Goal: Contribute content: Contribute content

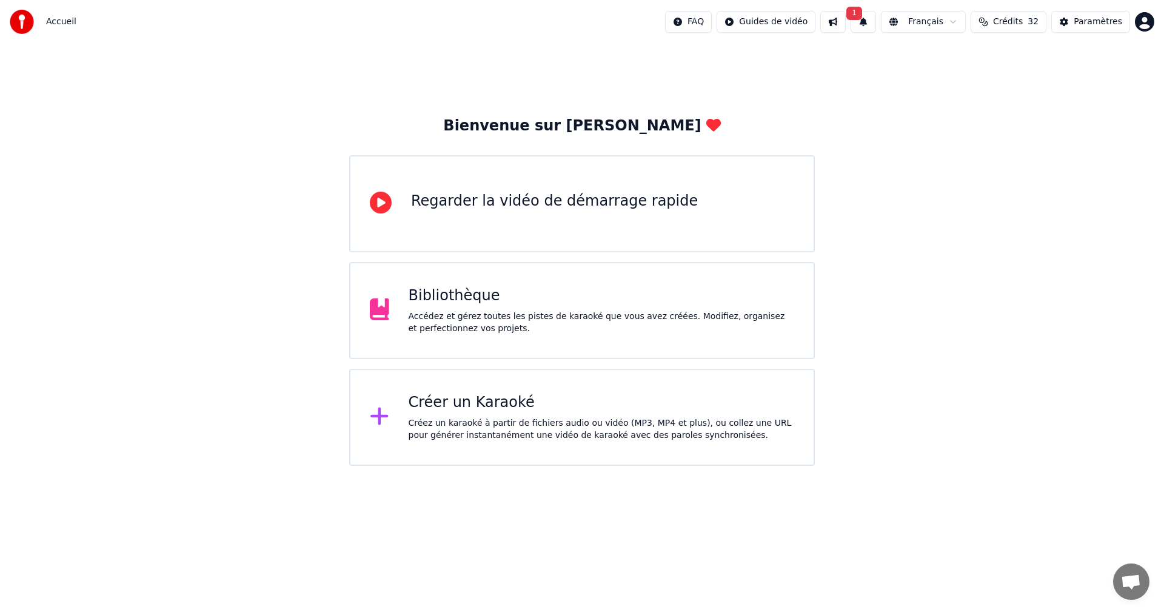
click at [461, 298] on div "Bibliothèque" at bounding box center [602, 295] width 386 height 19
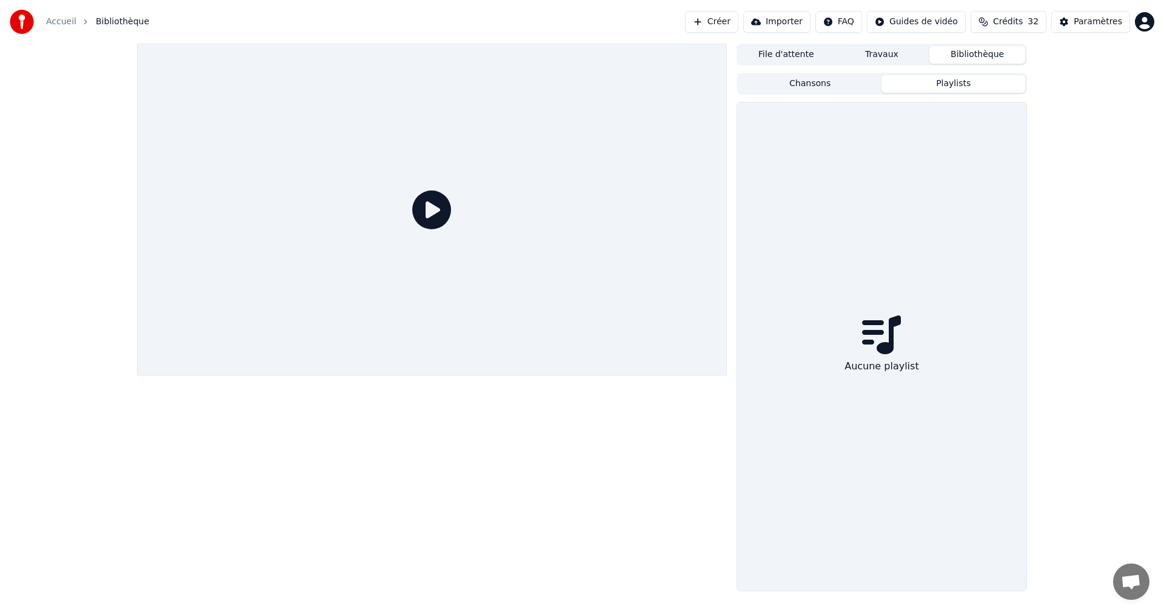
click at [915, 90] on button "Playlists" at bounding box center [954, 84] width 144 height 18
click at [843, 84] on button "Chansons" at bounding box center [811, 84] width 144 height 18
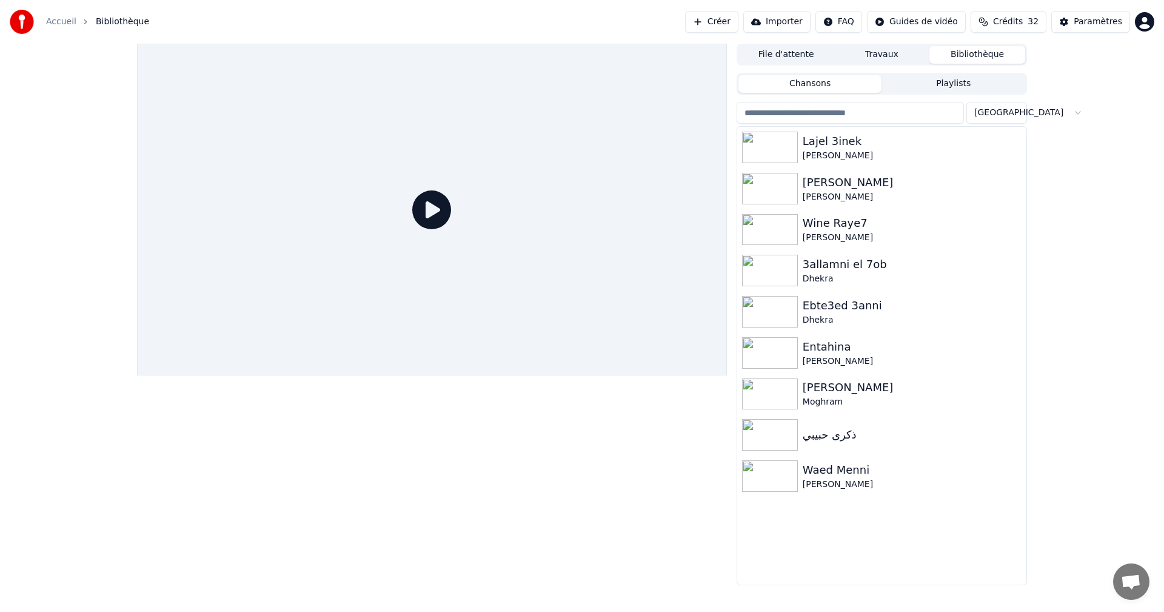
click at [856, 59] on button "Travaux" at bounding box center [882, 55] width 96 height 18
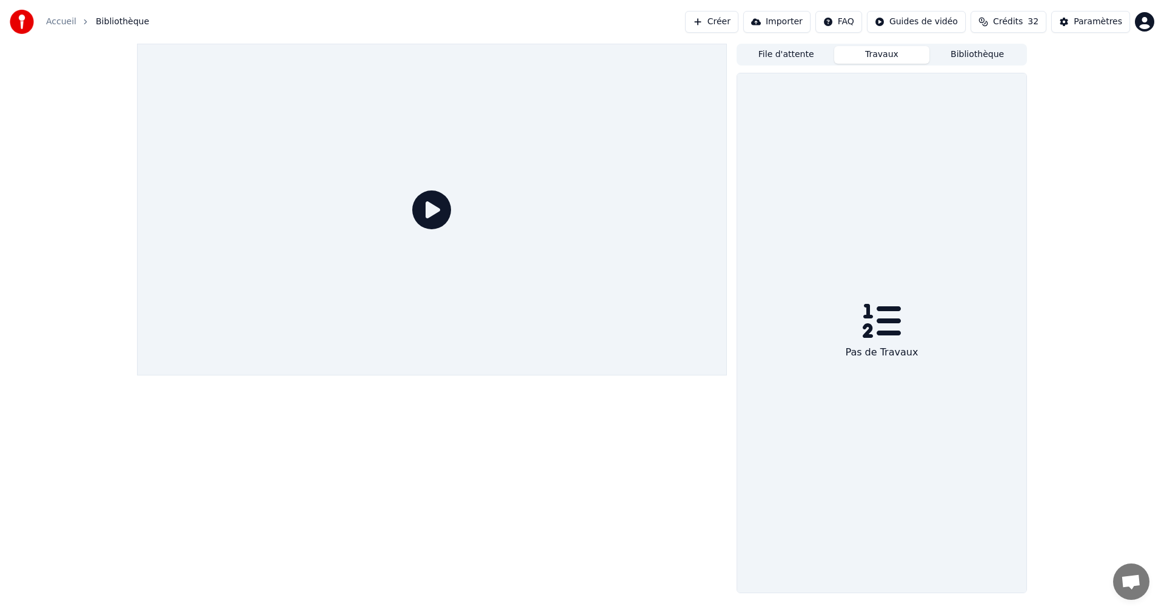
click at [813, 56] on button "File d'attente" at bounding box center [787, 55] width 96 height 18
click at [738, 21] on button "Créer" at bounding box center [711, 22] width 53 height 22
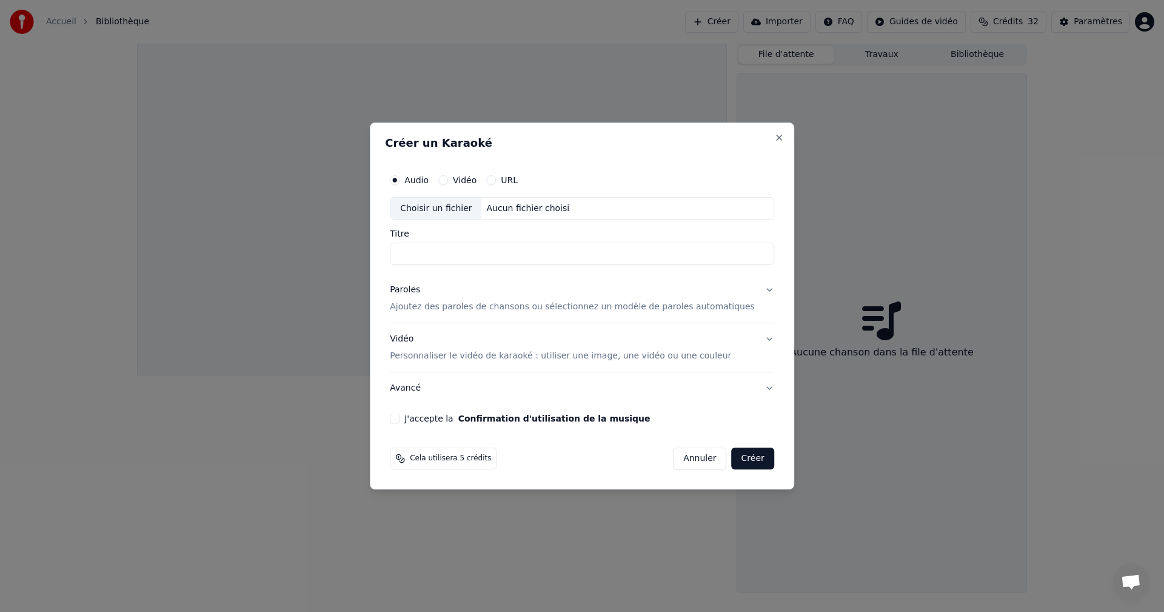
click at [466, 210] on div "Choisir un fichier" at bounding box center [436, 209] width 91 height 22
type input "**********"
click at [636, 306] on p "Ajoutez des paroles de chansons ou sélectionnez un modèle de paroles automatiqu…" at bounding box center [572, 307] width 365 height 12
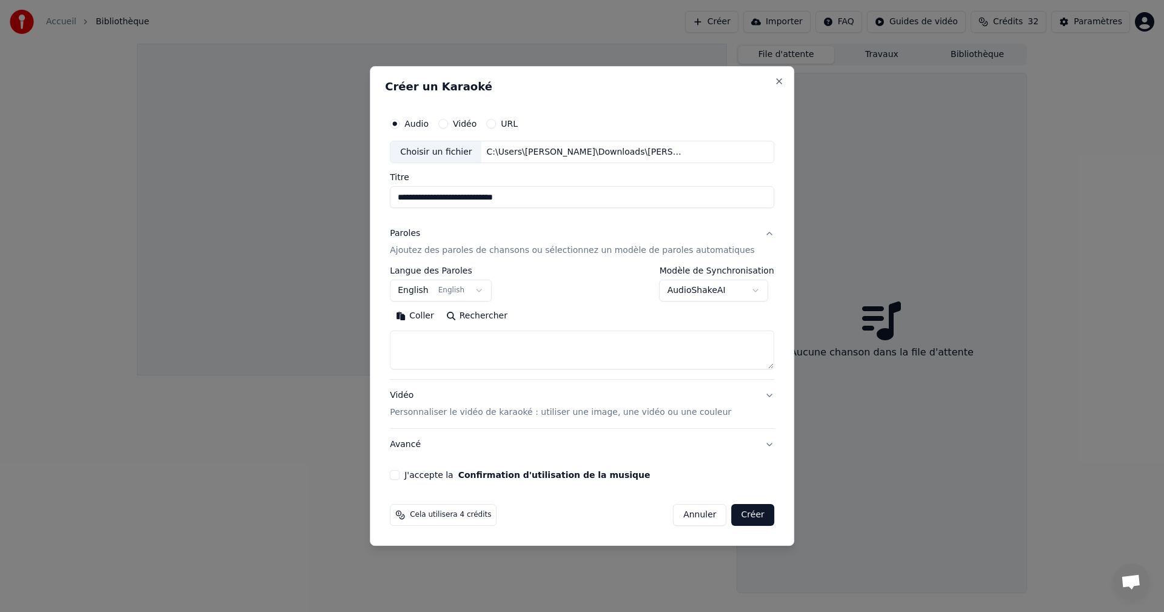
click at [497, 338] on textarea at bounding box center [582, 350] width 384 height 39
paste textarea "**********"
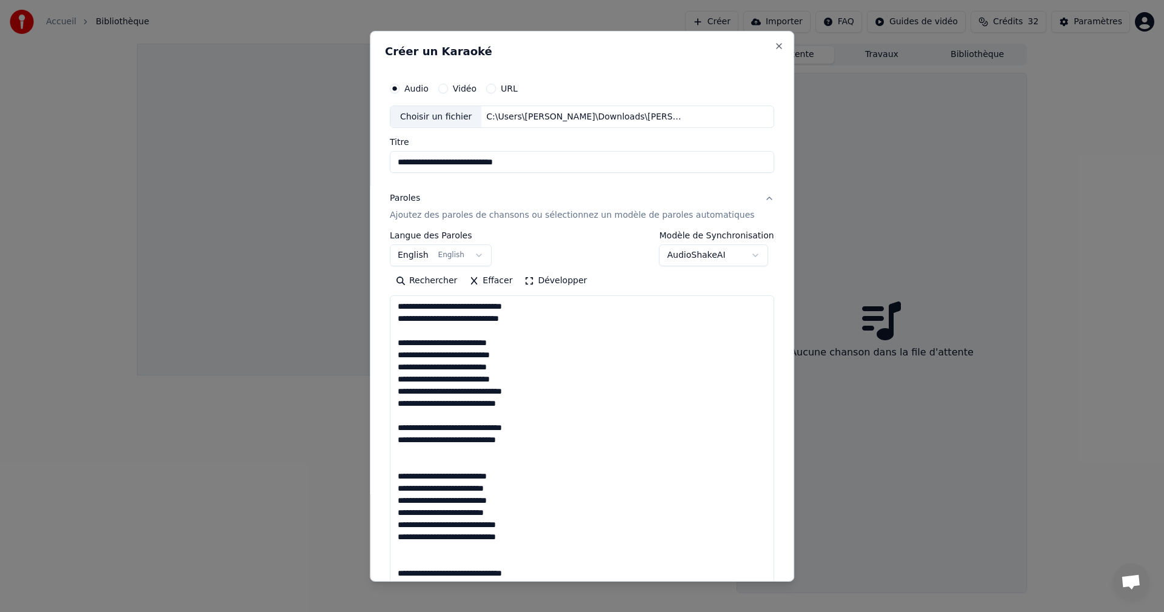
scroll to position [343, 0]
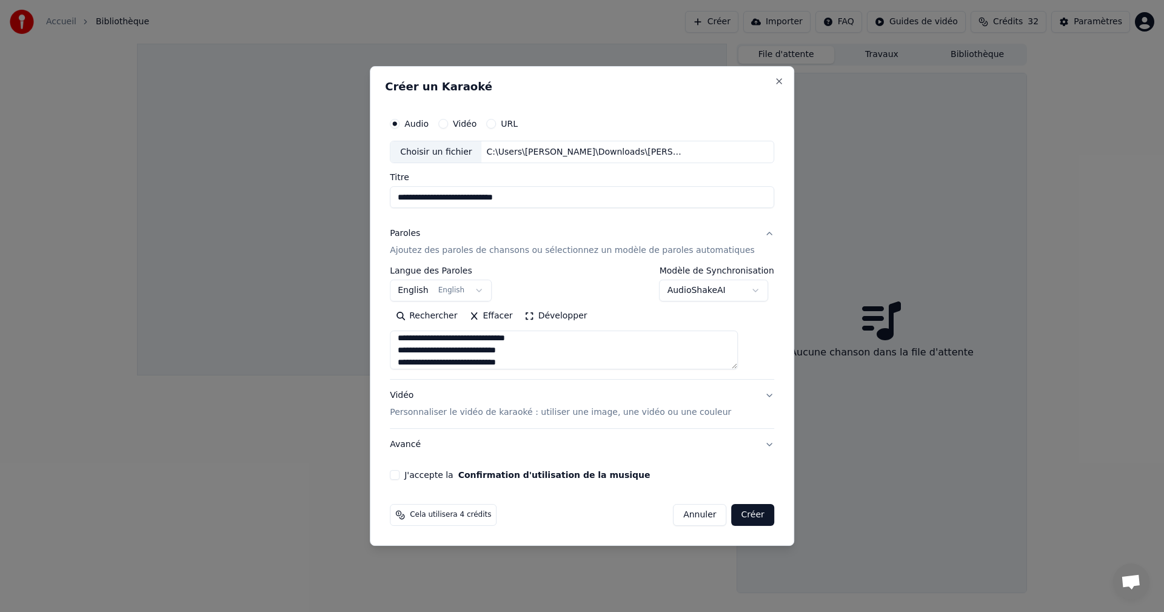
type textarea "**********"
click at [400, 470] on button "J'accepte la Confirmation d'utilisation de la musique" at bounding box center [395, 475] width 10 height 10
click at [733, 511] on button "Créer" at bounding box center [753, 515] width 42 height 22
select select "**"
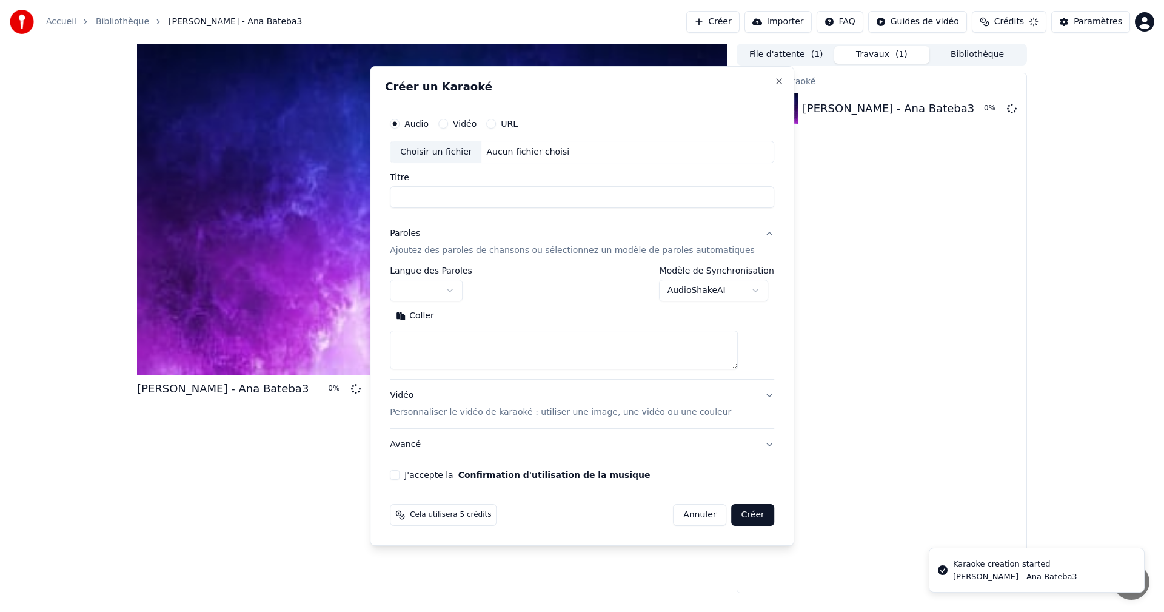
scroll to position [0, 0]
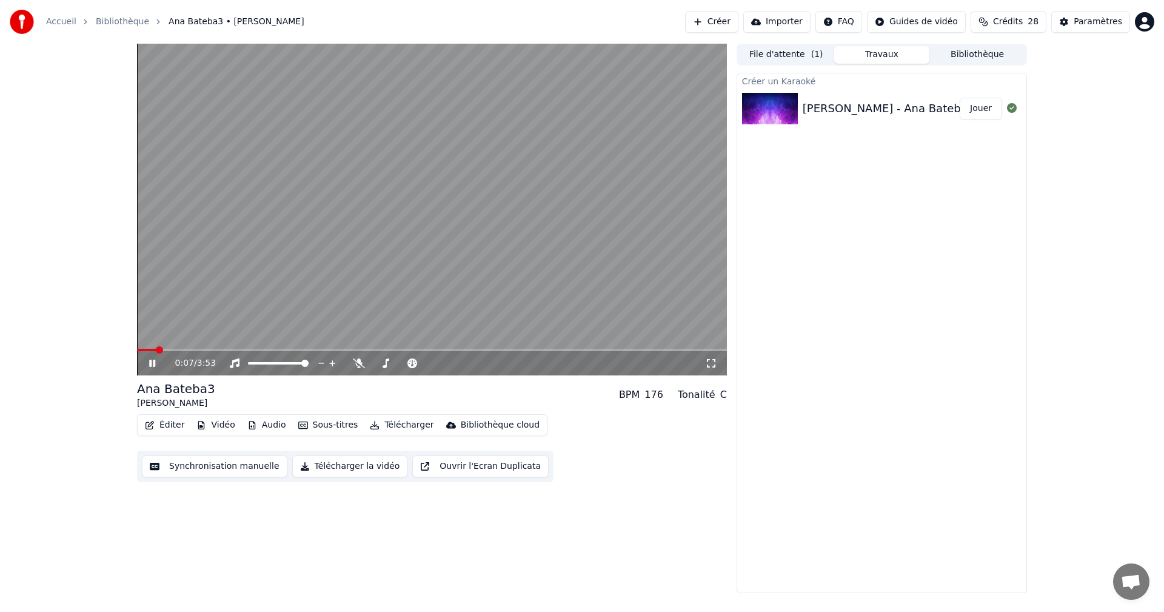
click at [153, 359] on icon at bounding box center [161, 363] width 29 height 10
click at [147, 365] on icon at bounding box center [161, 363] width 29 height 10
click at [423, 363] on span at bounding box center [424, 363] width 7 height 7
click at [415, 361] on span at bounding box center [415, 363] width 7 height 7
click at [403, 364] on span at bounding box center [406, 363] width 7 height 7
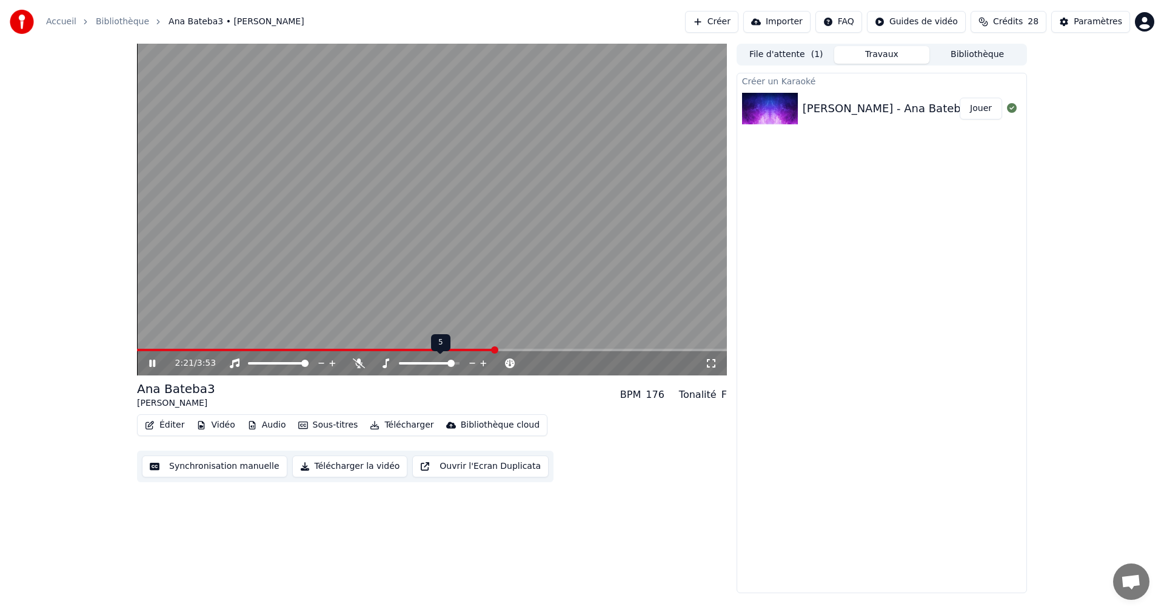
click at [452, 363] on span at bounding box center [451, 363] width 7 height 7
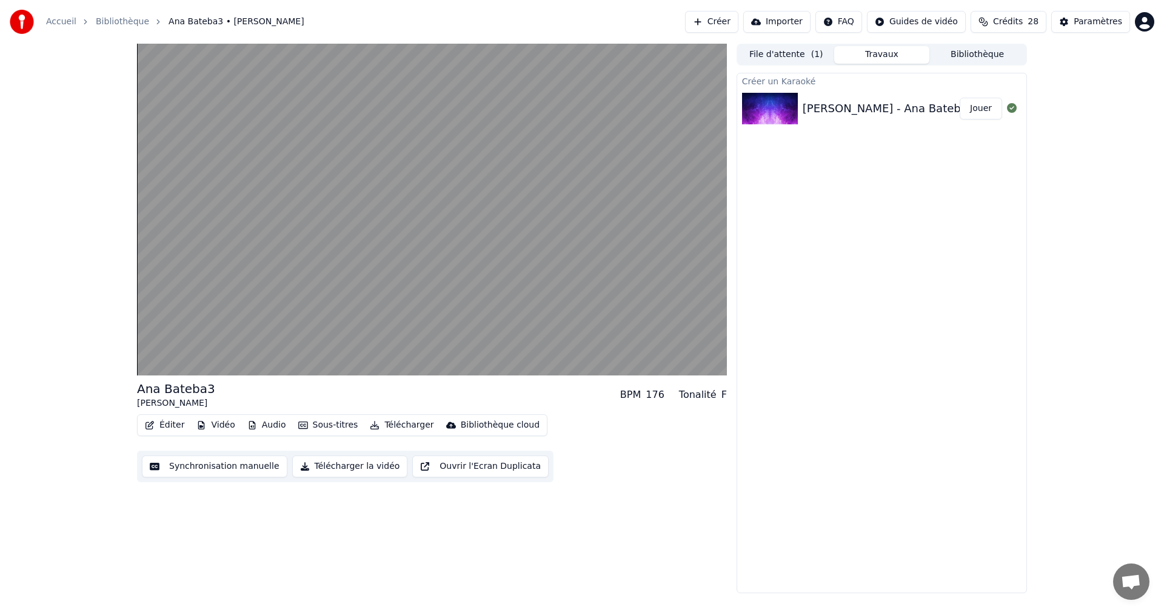
click at [257, 423] on button "Audio" at bounding box center [267, 425] width 49 height 17
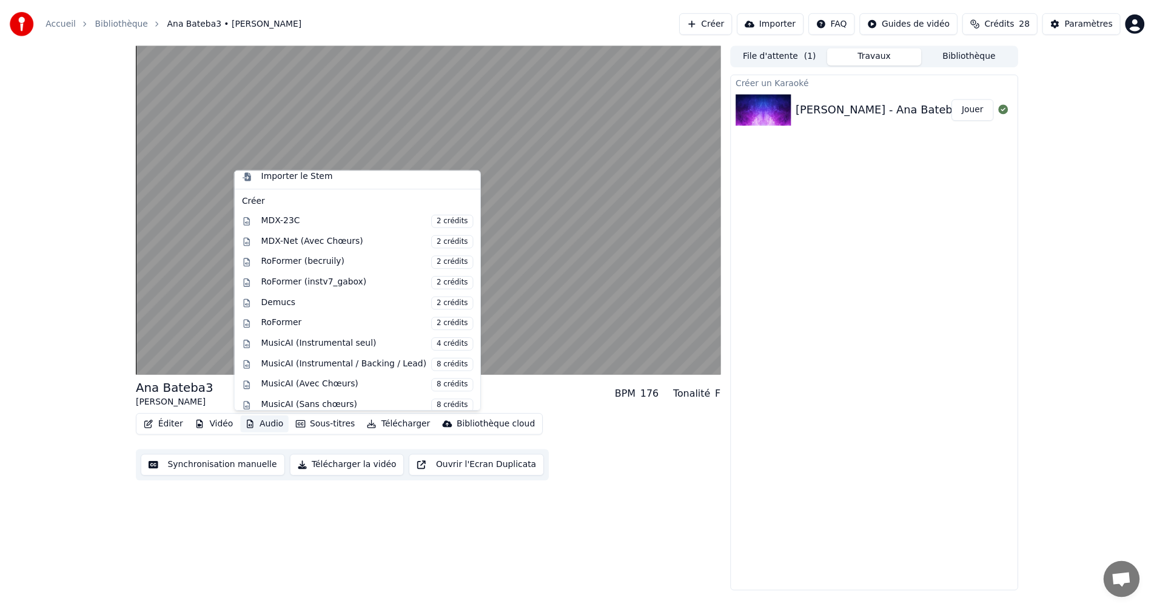
scroll to position [123, 0]
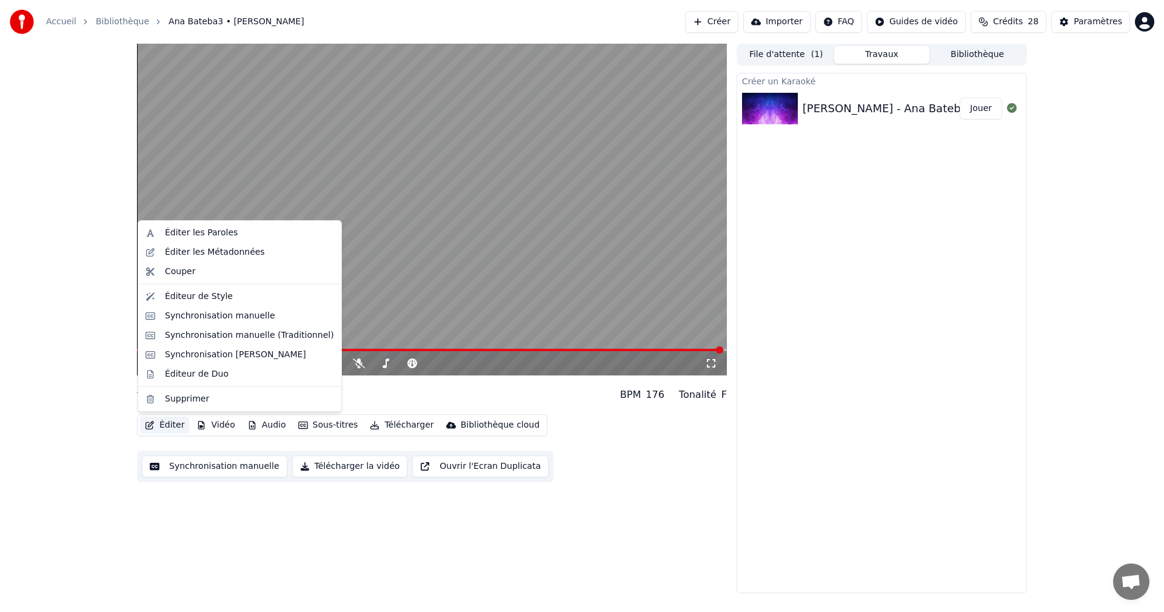
click at [166, 421] on button "Éditer" at bounding box center [164, 425] width 49 height 17
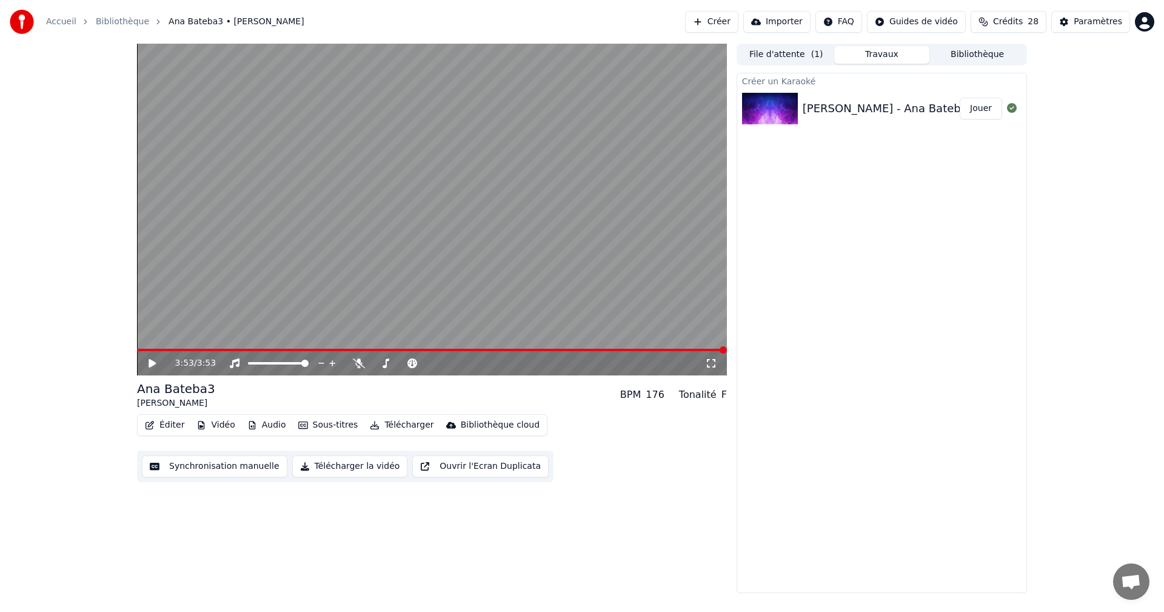
click at [171, 425] on button "Éditer" at bounding box center [164, 425] width 49 height 17
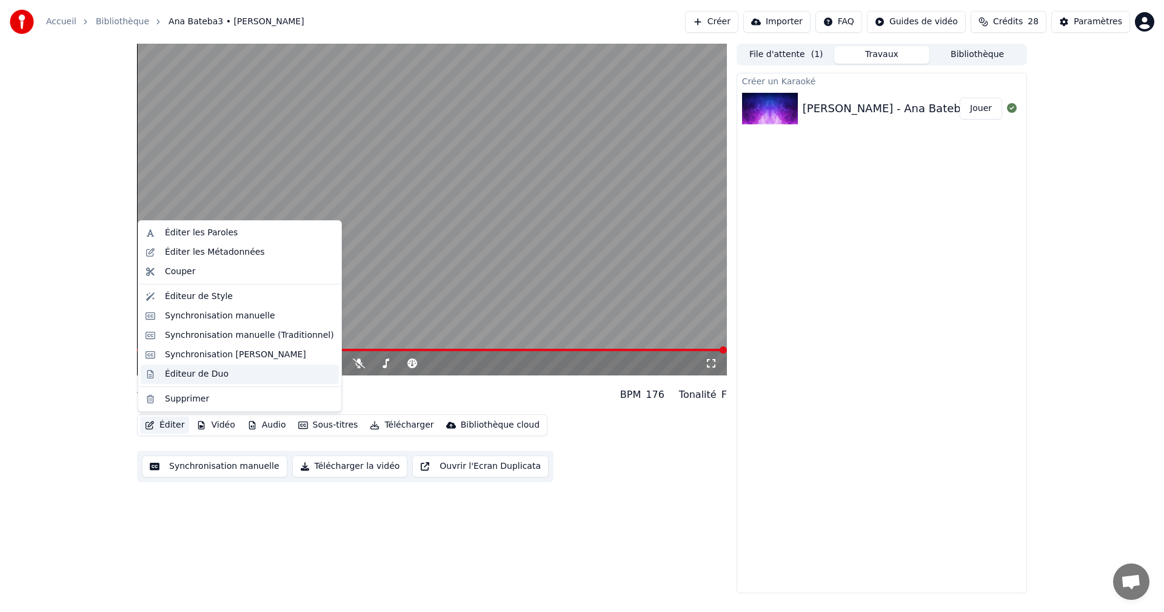
click at [196, 371] on div "Éditeur de Duo" at bounding box center [197, 374] width 64 height 12
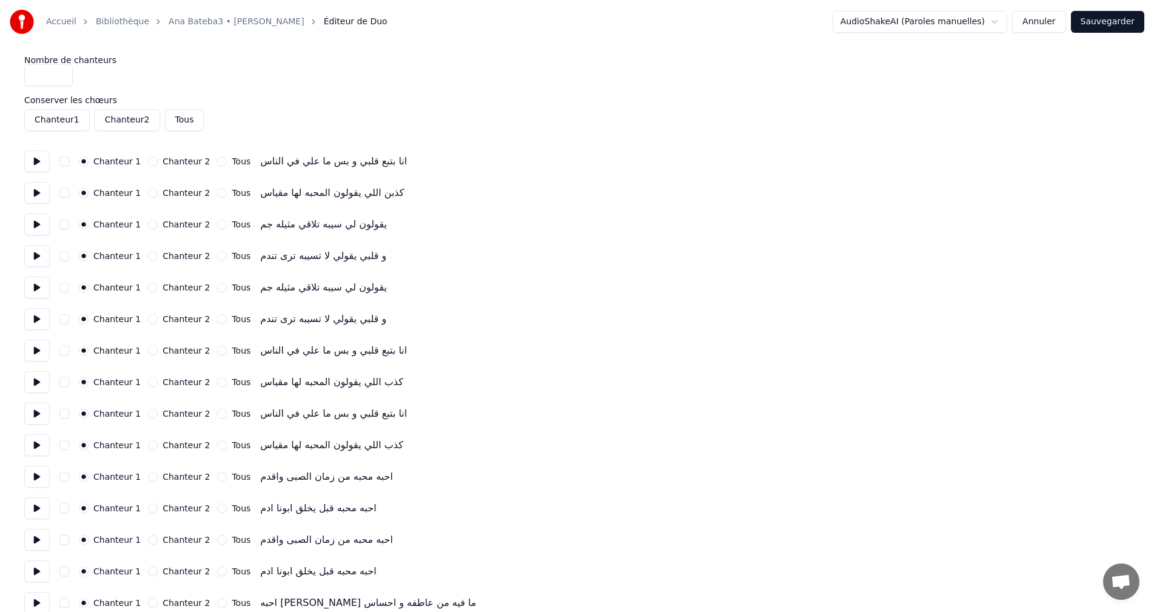
click at [36, 161] on button at bounding box center [36, 161] width 25 height 22
click at [35, 193] on button at bounding box center [36, 193] width 25 height 22
click at [32, 229] on button at bounding box center [36, 224] width 25 height 22
click at [64, 160] on button "button" at bounding box center [64, 161] width 10 height 10
click at [62, 188] on button "button" at bounding box center [64, 193] width 10 height 10
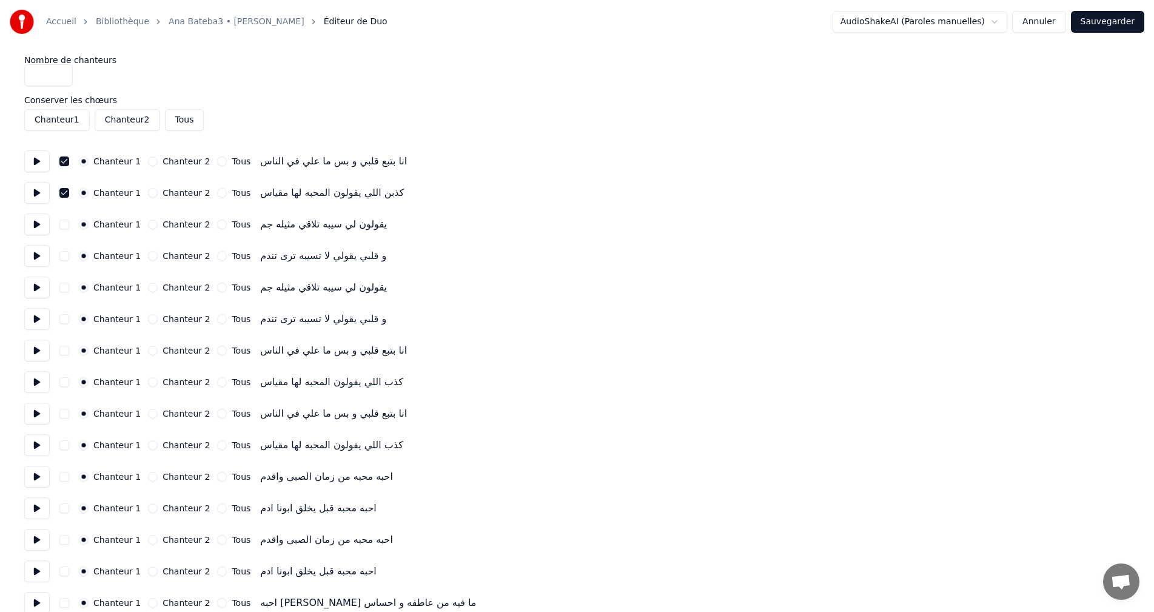
click at [32, 256] on button at bounding box center [36, 256] width 25 height 22
click at [62, 349] on button "button" at bounding box center [64, 351] width 10 height 10
click at [62, 383] on button "button" at bounding box center [64, 382] width 10 height 10
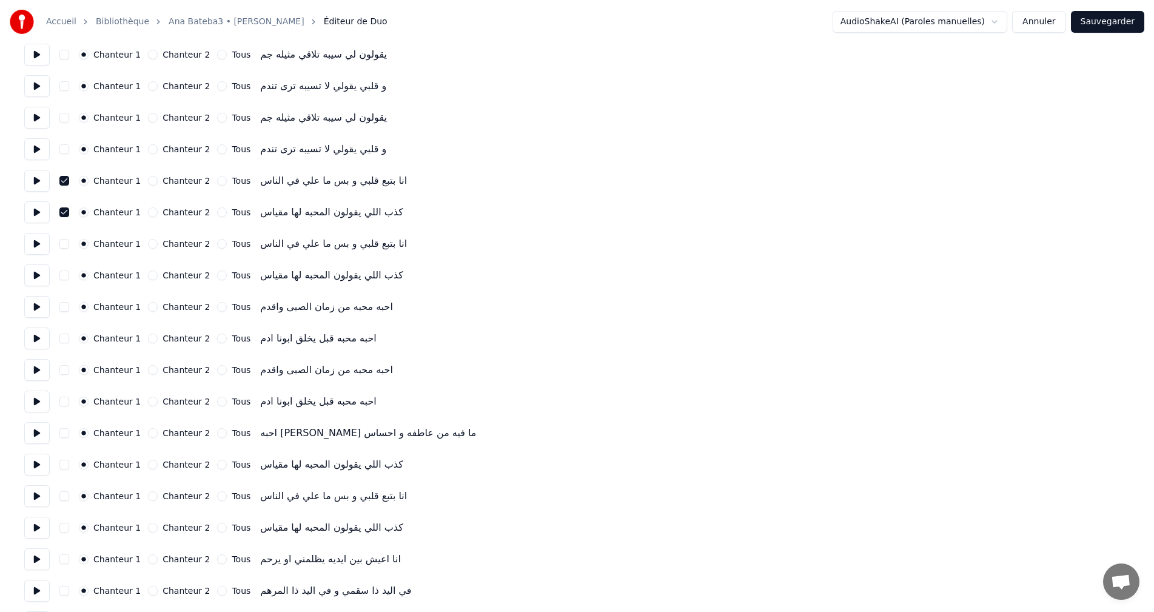
scroll to position [182, 0]
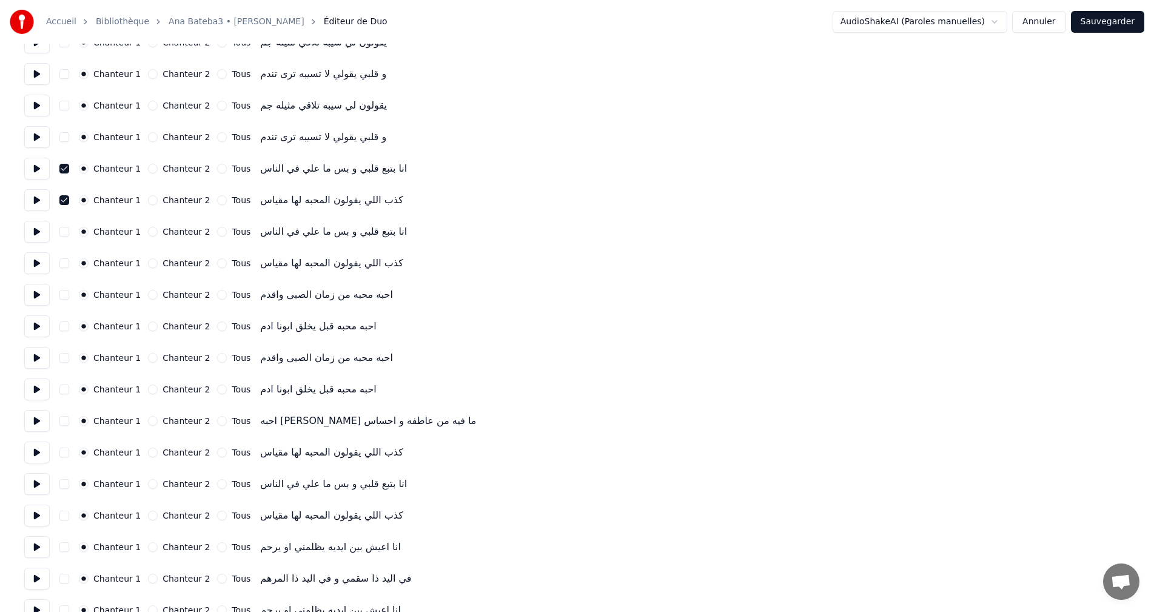
click at [37, 167] on button at bounding box center [36, 169] width 25 height 22
click at [61, 173] on button "button" at bounding box center [64, 169] width 10 height 10
click at [63, 198] on button "button" at bounding box center [64, 200] width 10 height 10
click at [32, 197] on button at bounding box center [36, 200] width 25 height 22
click at [33, 235] on button at bounding box center [36, 232] width 25 height 22
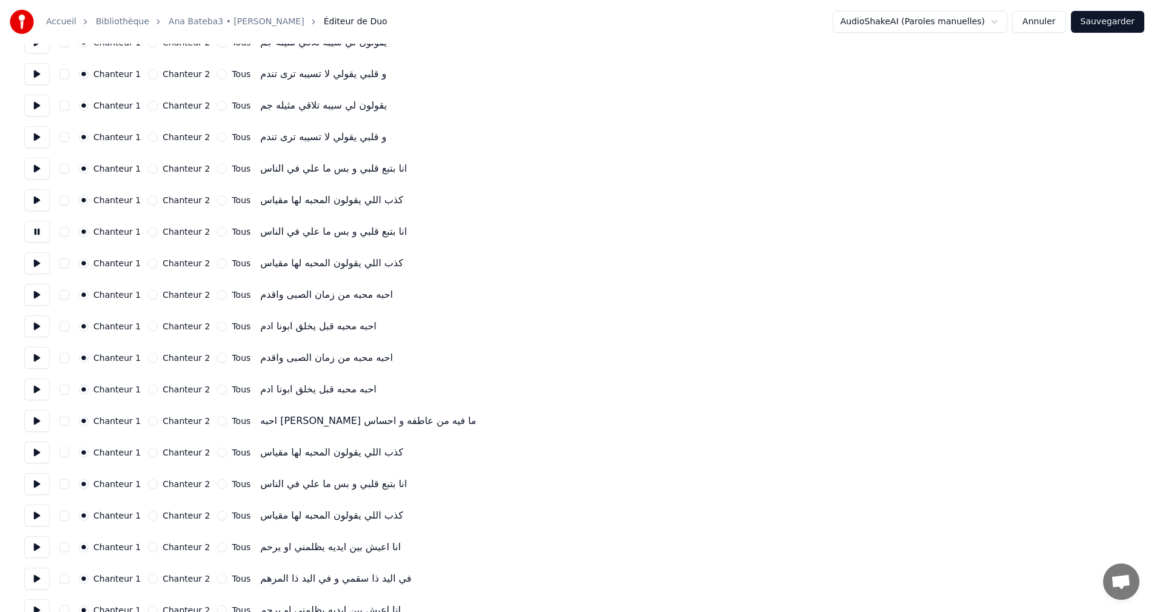
click at [62, 233] on button "button" at bounding box center [64, 232] width 10 height 10
click at [67, 260] on button "button" at bounding box center [64, 263] width 10 height 10
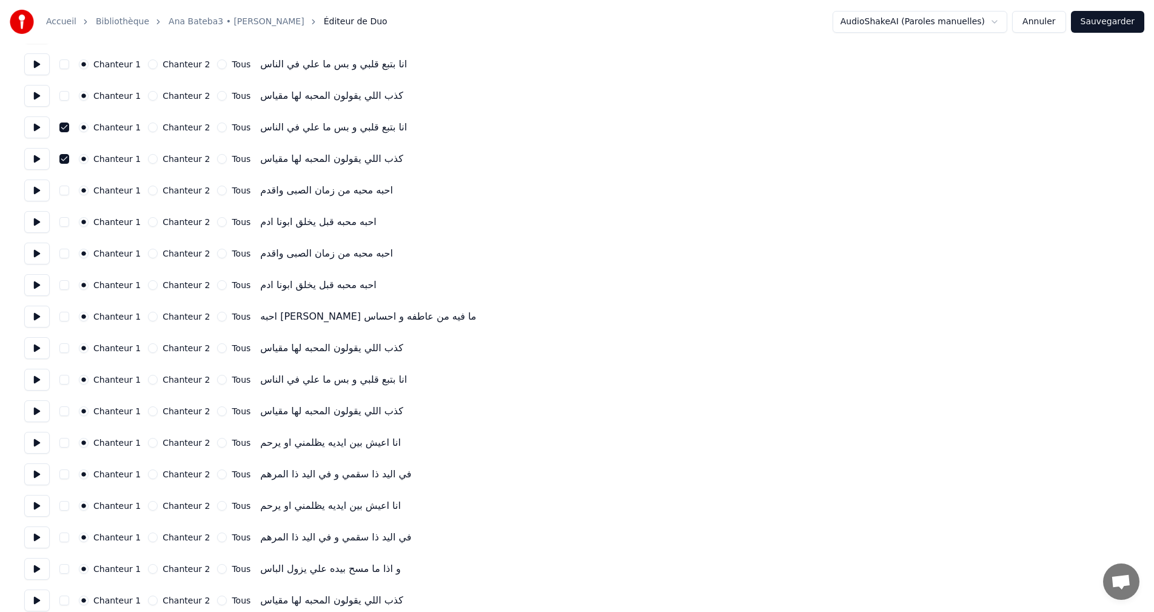
scroll to position [298, 0]
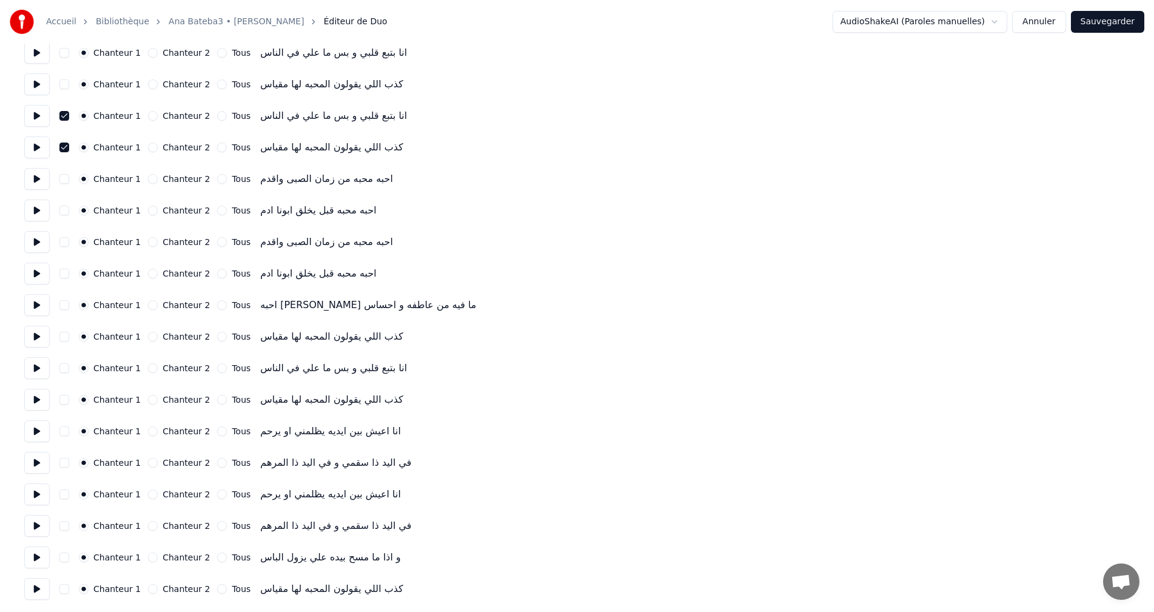
click at [41, 374] on button at bounding box center [36, 368] width 25 height 22
click at [41, 373] on button at bounding box center [36, 368] width 25 height 22
click at [40, 334] on button at bounding box center [36, 337] width 25 height 22
click at [57, 372] on div "Chanteur 1 Chanteur 2 Tous انا بتبع قلبي و بس ما علي في الناس" at bounding box center [577, 368] width 1106 height 22
click at [61, 371] on button "button" at bounding box center [64, 368] width 10 height 10
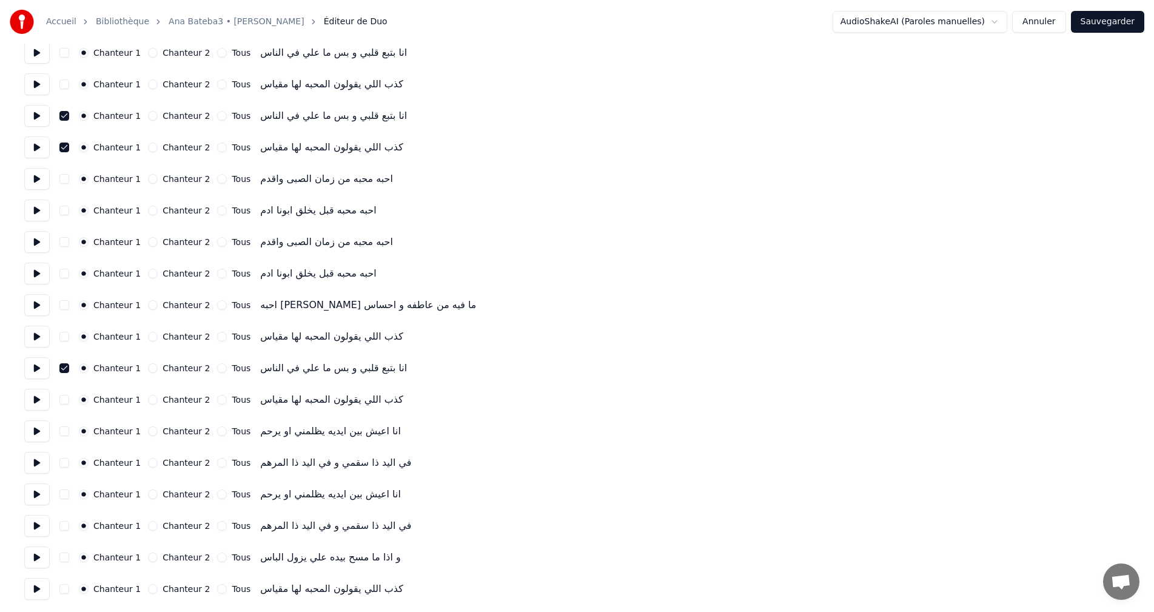
click at [64, 395] on button "button" at bounding box center [64, 400] width 10 height 10
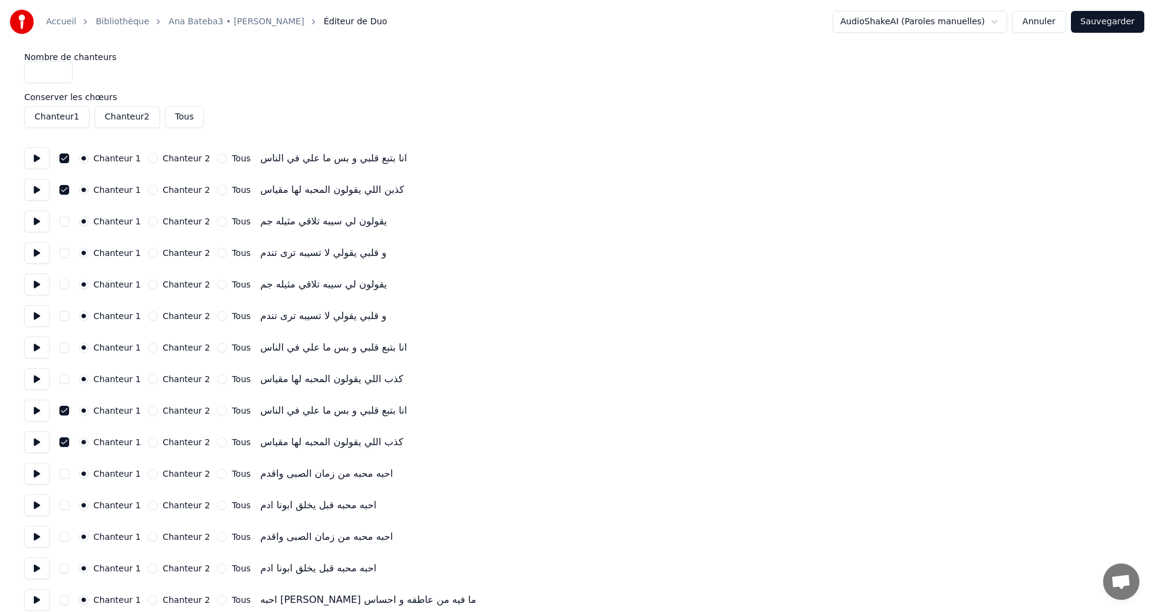
scroll to position [0, 0]
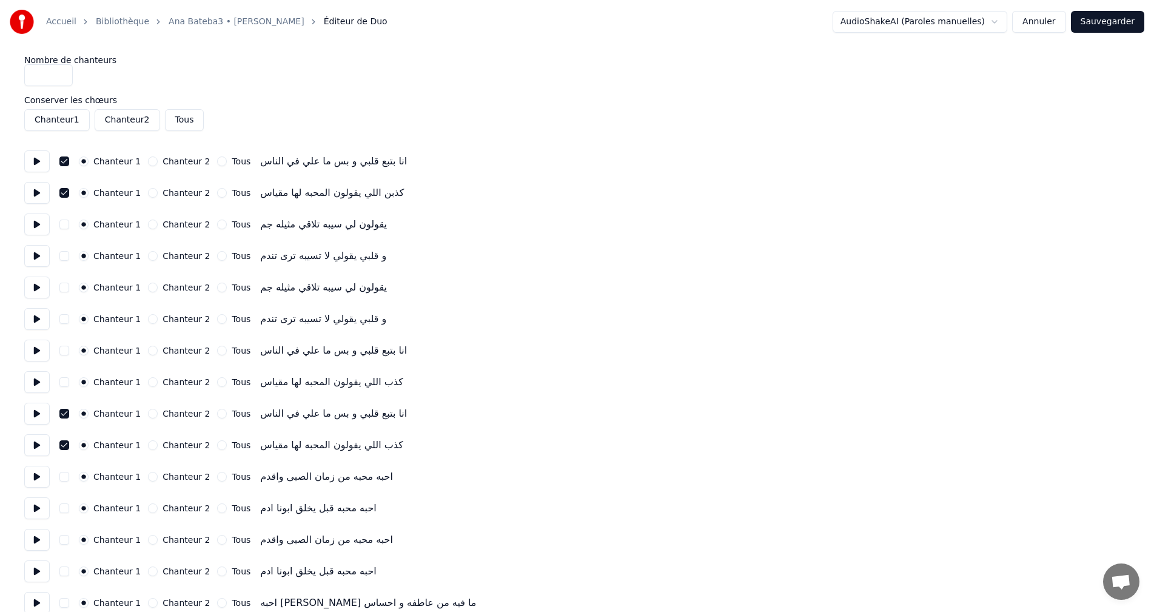
click at [38, 169] on button at bounding box center [36, 161] width 25 height 22
click at [35, 195] on button at bounding box center [36, 193] width 25 height 22
click at [38, 415] on button at bounding box center [36, 414] width 25 height 22
click at [32, 444] on button at bounding box center [36, 445] width 25 height 22
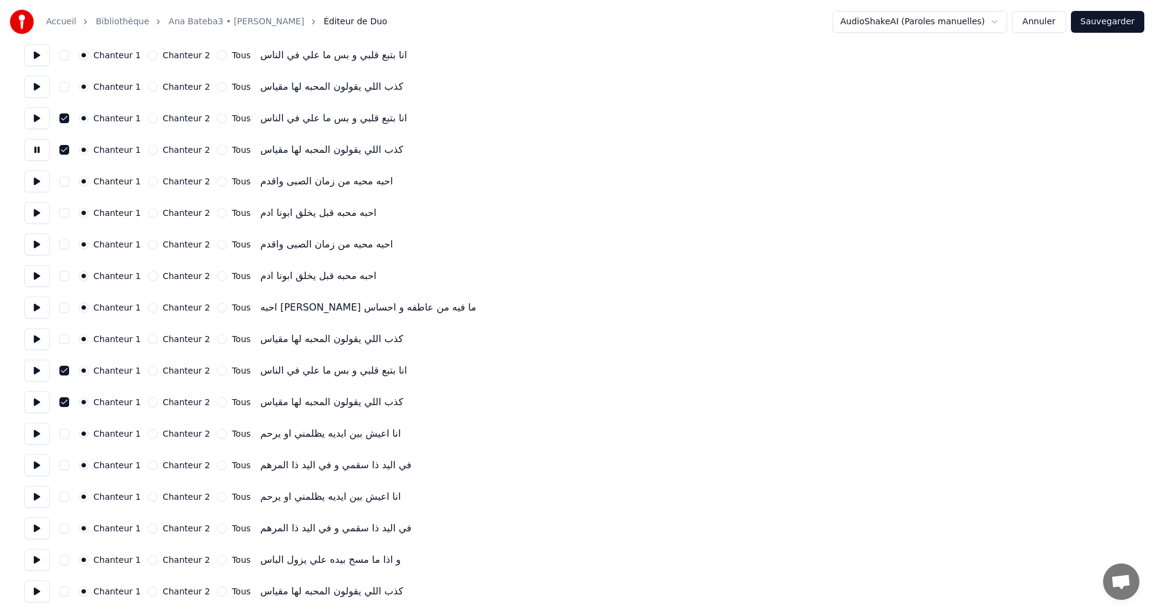
scroll to position [298, 0]
click at [33, 372] on button at bounding box center [36, 368] width 25 height 22
click at [33, 403] on button at bounding box center [36, 400] width 25 height 22
click at [1116, 28] on button "Sauvegarder" at bounding box center [1107, 22] width 73 height 22
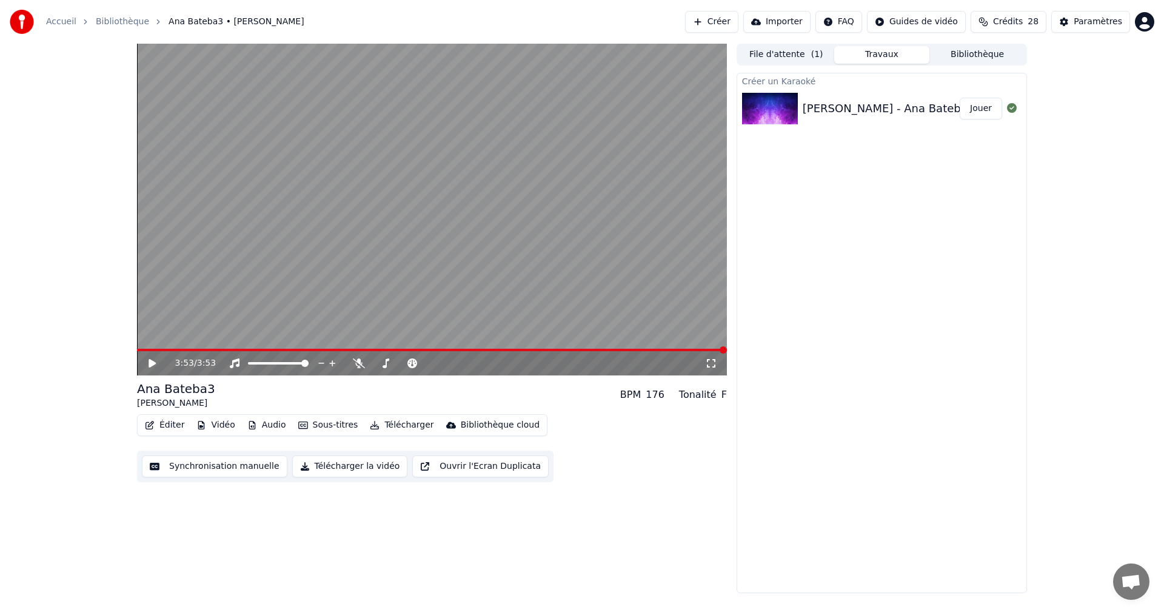
click at [149, 366] on icon at bounding box center [152, 363] width 7 height 8
click at [694, 354] on span at bounding box center [689, 349] width 7 height 7
click at [156, 363] on icon at bounding box center [161, 363] width 29 height 10
click at [152, 366] on icon at bounding box center [152, 363] width 7 height 8
click at [152, 351] on span at bounding box center [144, 350] width 15 height 2
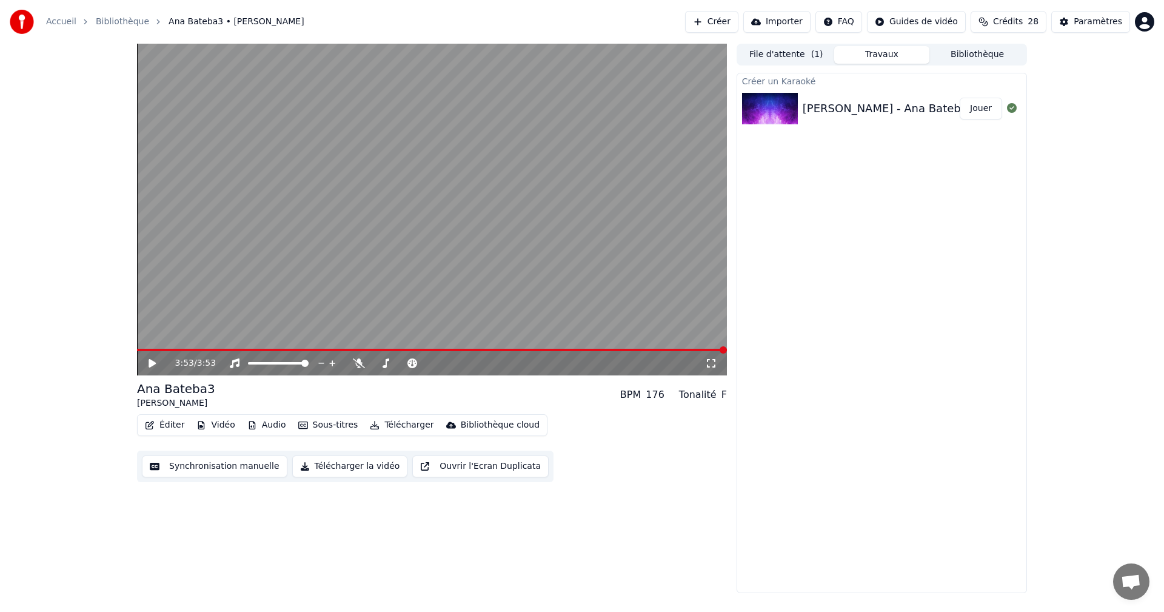
click at [331, 467] on button "Télécharger la vidéo" at bounding box center [350, 466] width 116 height 22
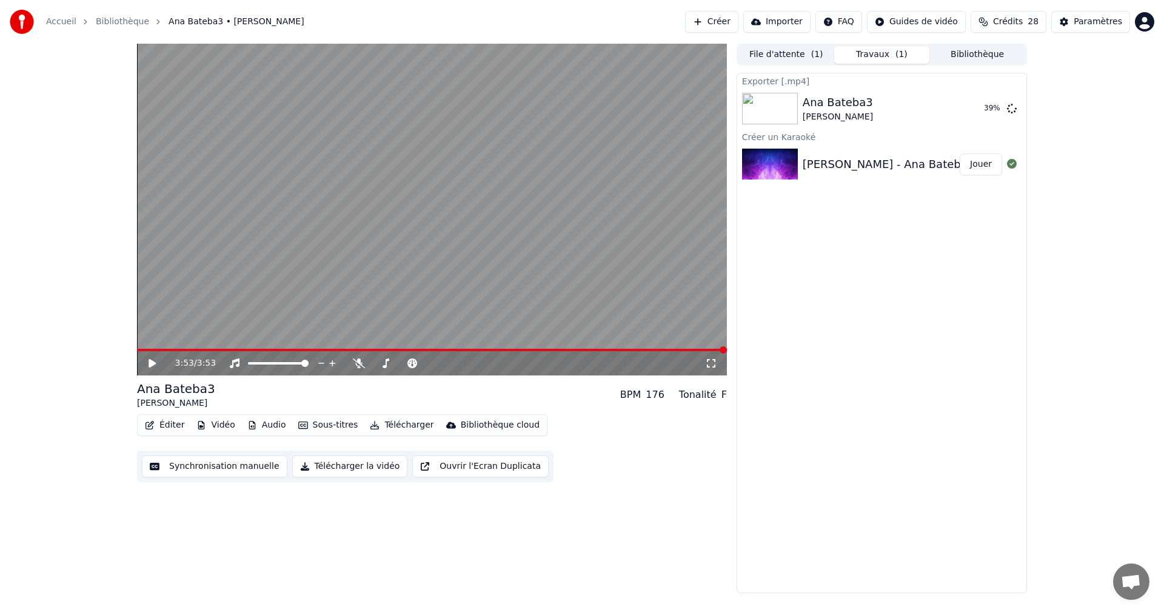
click at [739, 19] on button "Créer" at bounding box center [711, 22] width 53 height 22
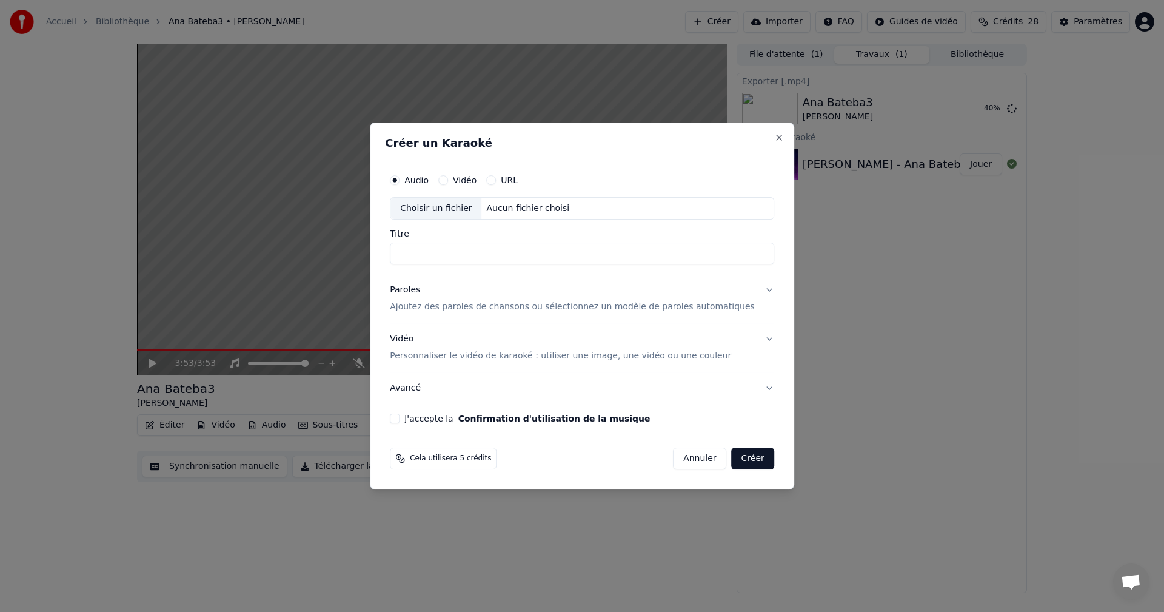
click at [482, 207] on div "Choisir un fichier" at bounding box center [436, 209] width 91 height 22
type input "**********"
click at [475, 309] on p "Ajoutez des paroles de chansons ou sélectionnez un modèle de paroles automatiqu…" at bounding box center [572, 307] width 365 height 12
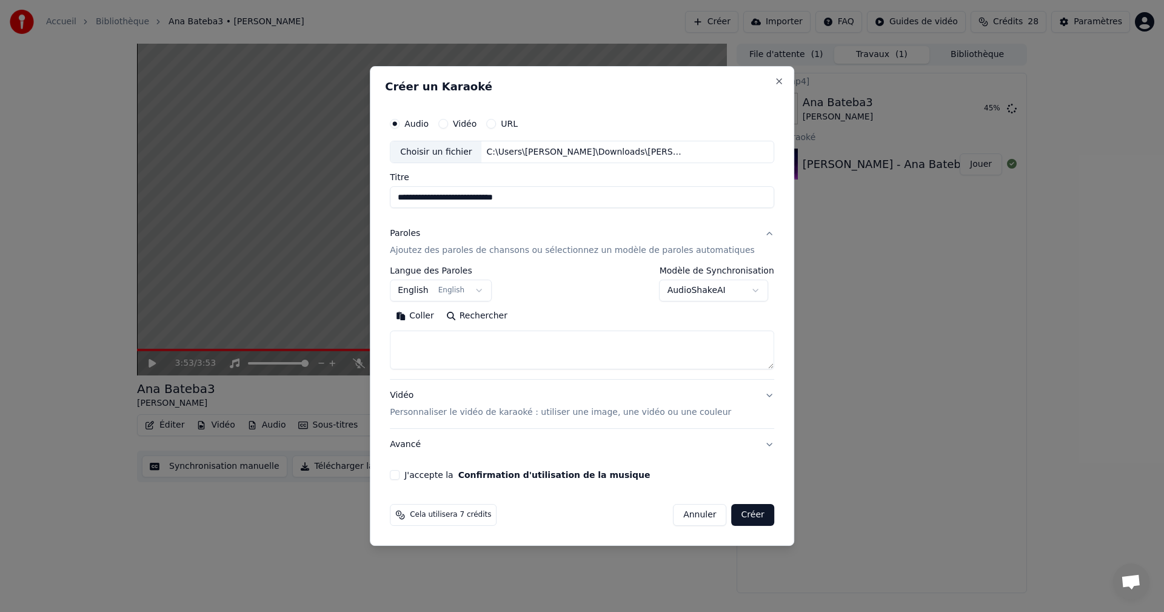
click at [474, 342] on textarea at bounding box center [582, 350] width 384 height 39
paste textarea "**********"
type textarea "**********"
click at [485, 293] on button "English English" at bounding box center [441, 291] width 102 height 22
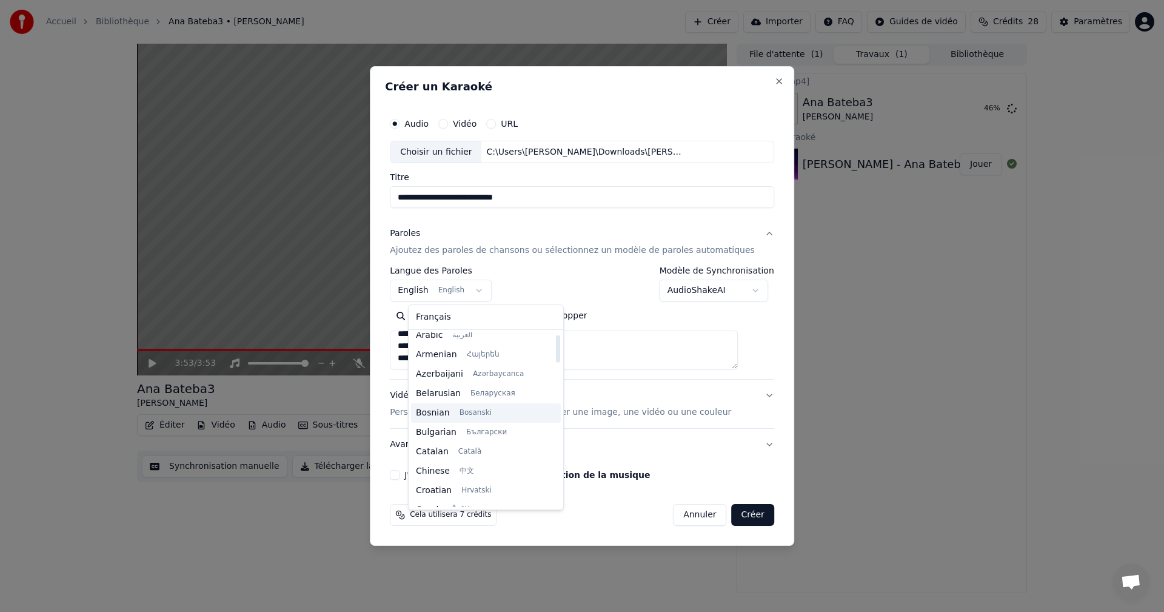
scroll to position [0, 0]
select select "**"
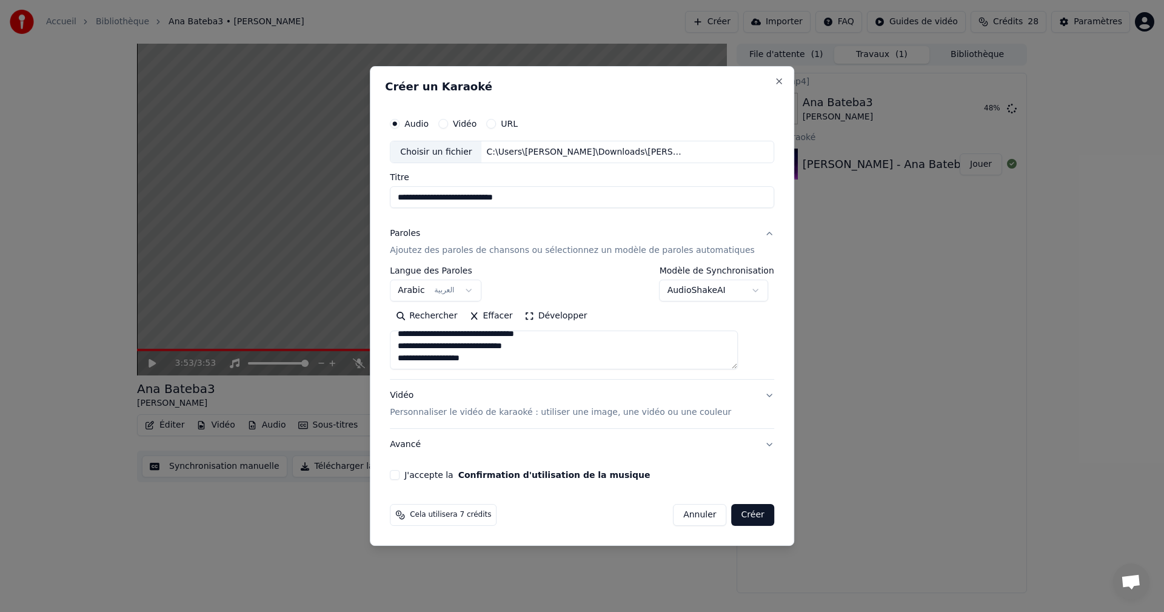
click at [408, 478] on div "**********" at bounding box center [582, 296] width 394 height 378
click at [400, 477] on button "J'accepte la Confirmation d'utilisation de la musique" at bounding box center [395, 475] width 10 height 10
type button "on"
click at [740, 514] on button "Créer" at bounding box center [753, 515] width 42 height 22
select select
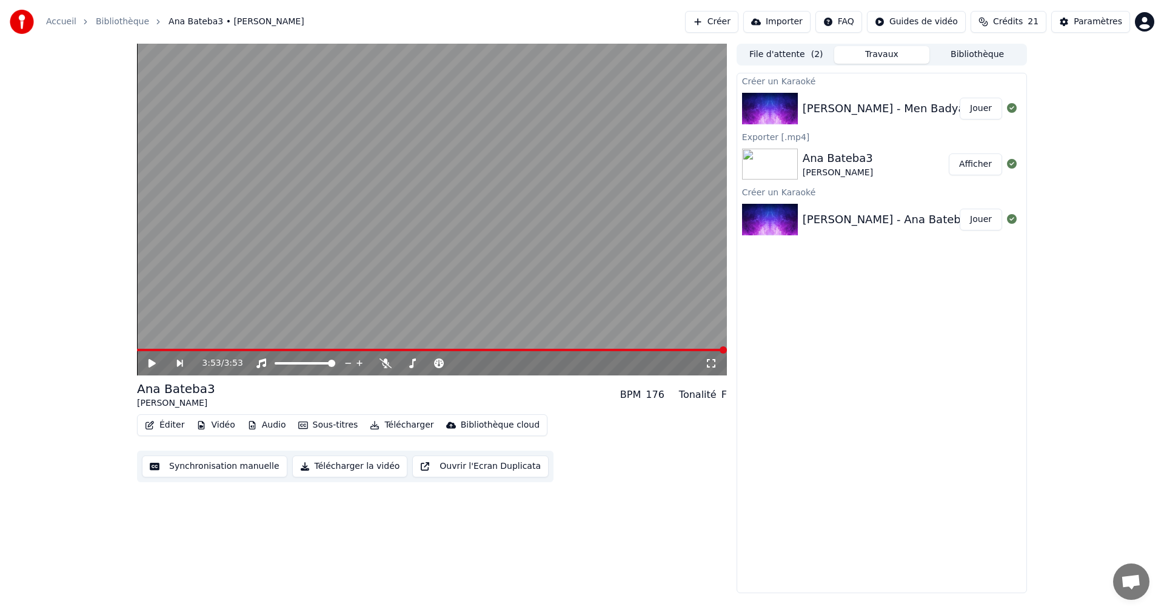
click at [52, 285] on div "3:53 / 3:53 Ana Bateba3 [PERSON_NAME] BPM 176 Tonalité F Éditer Vidéo Audio Sou…" at bounding box center [582, 318] width 1164 height 549
click at [978, 107] on button "Jouer" at bounding box center [981, 109] width 42 height 22
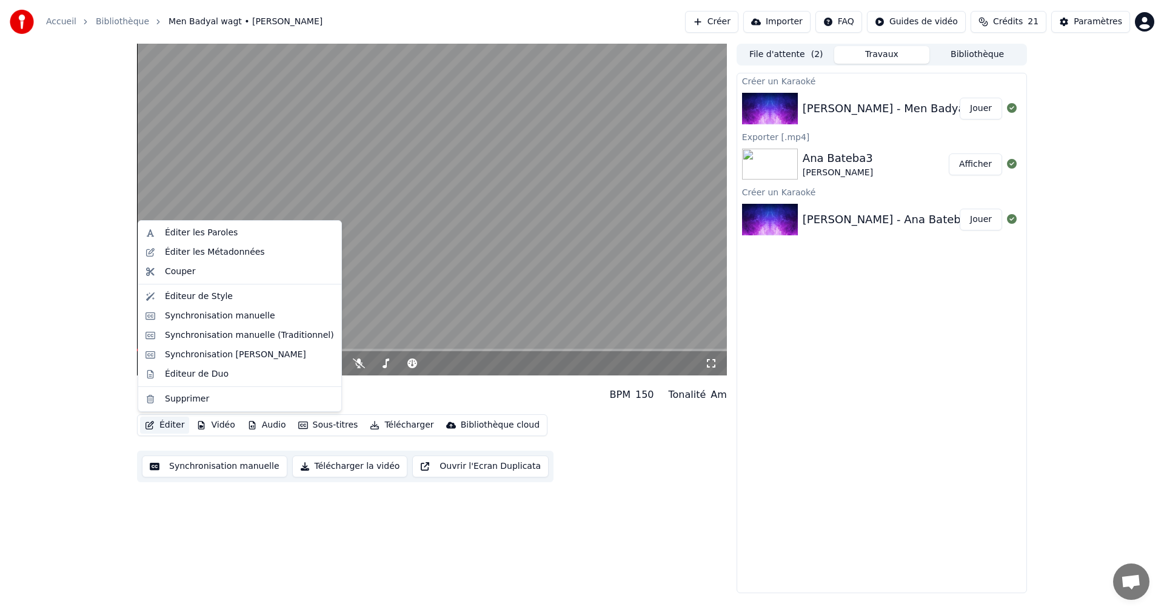
click at [173, 426] on button "Éditer" at bounding box center [164, 425] width 49 height 17
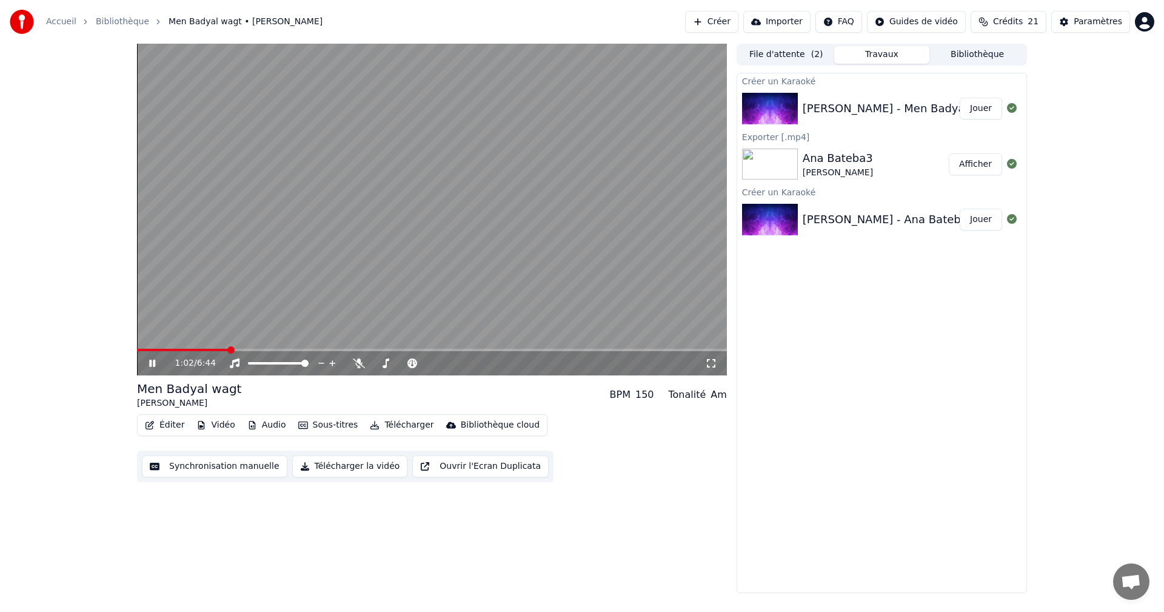
click at [953, 339] on div "Créer un Karaoké [PERSON_NAME] Badyal wagt Jouer Exporter [.mp4] Ana Bateba3 [P…" at bounding box center [882, 333] width 290 height 520
click at [150, 366] on icon at bounding box center [152, 363] width 6 height 7
